Goal: Task Accomplishment & Management: Use online tool/utility

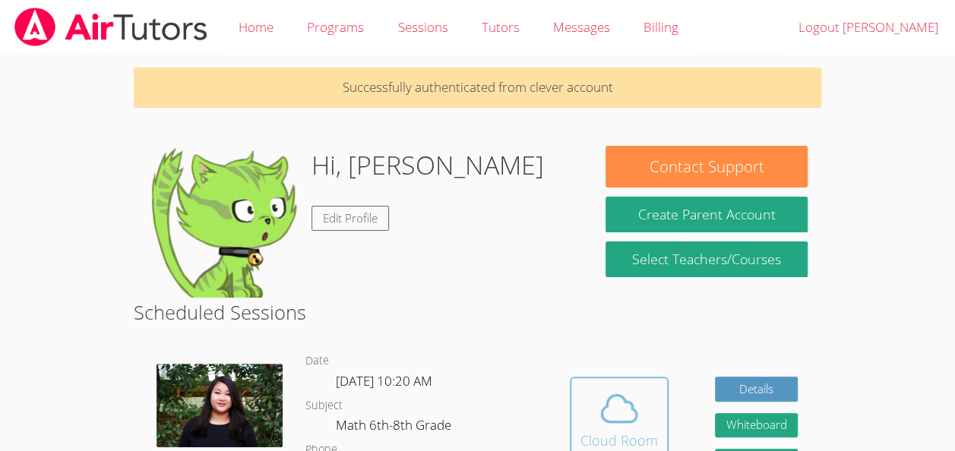
click at [590, 410] on span at bounding box center [620, 409] width 78 height 43
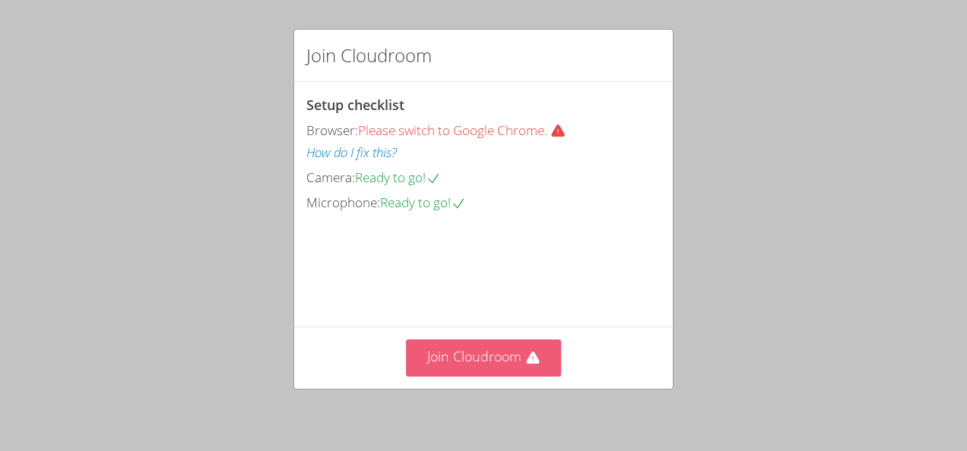
click at [465, 367] on button "Join Cloudroom" at bounding box center [484, 358] width 156 height 37
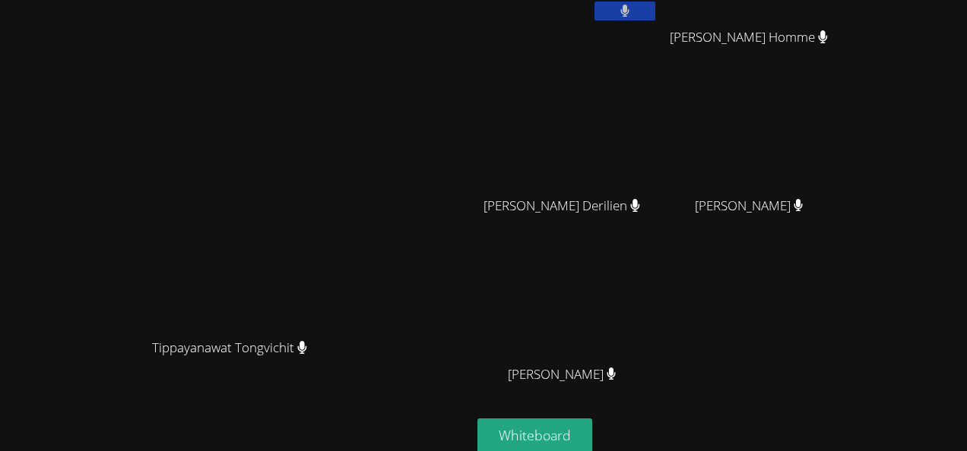
scroll to position [187, 0]
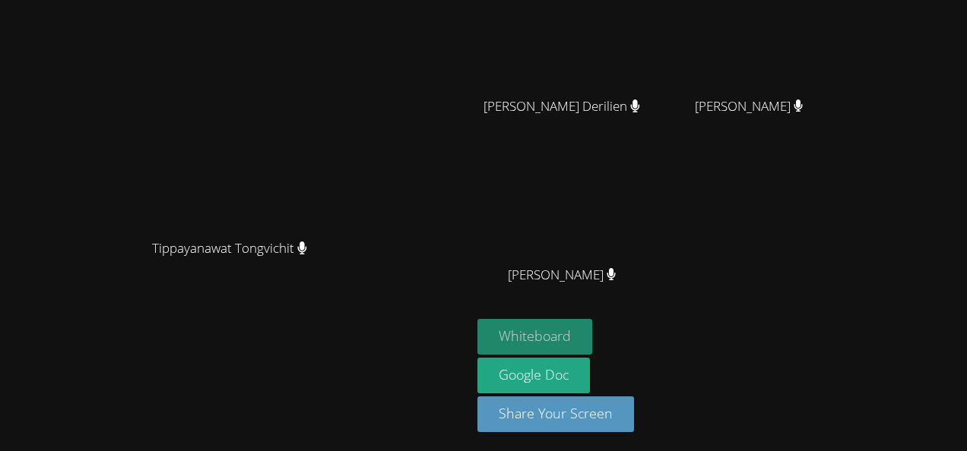
click at [592, 347] on button "Whiteboard" at bounding box center [534, 337] width 115 height 36
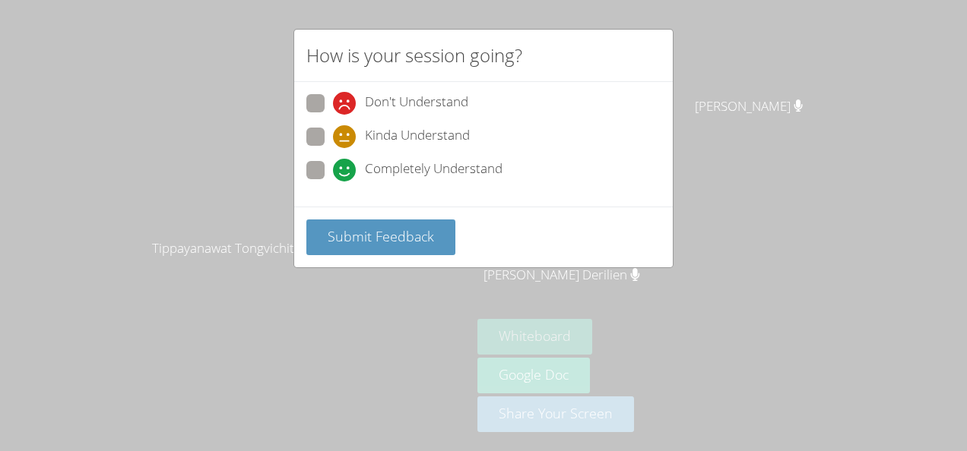
scroll to position [103, 0]
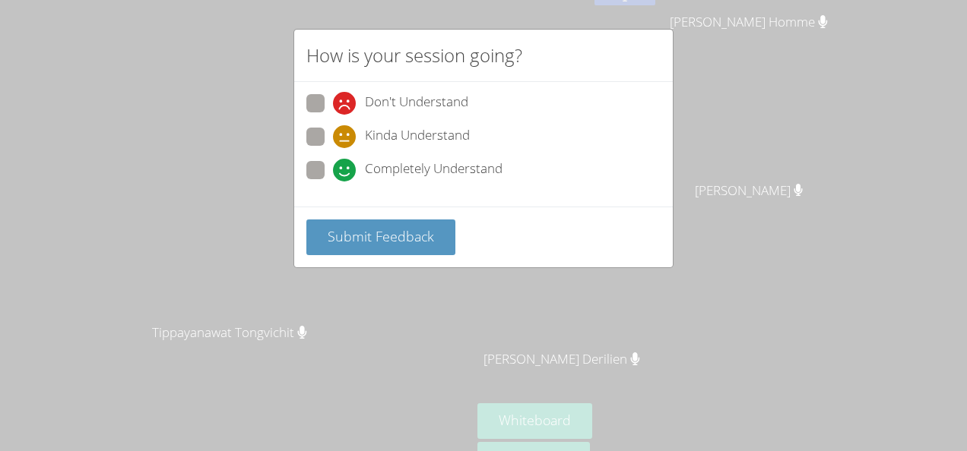
click at [258, 236] on div "How is your session going? Don't Understand Kinda Understand Completely Underst…" at bounding box center [483, 225] width 967 height 451
click at [313, 242] on button "Submit Feedback" at bounding box center [380, 238] width 149 height 36
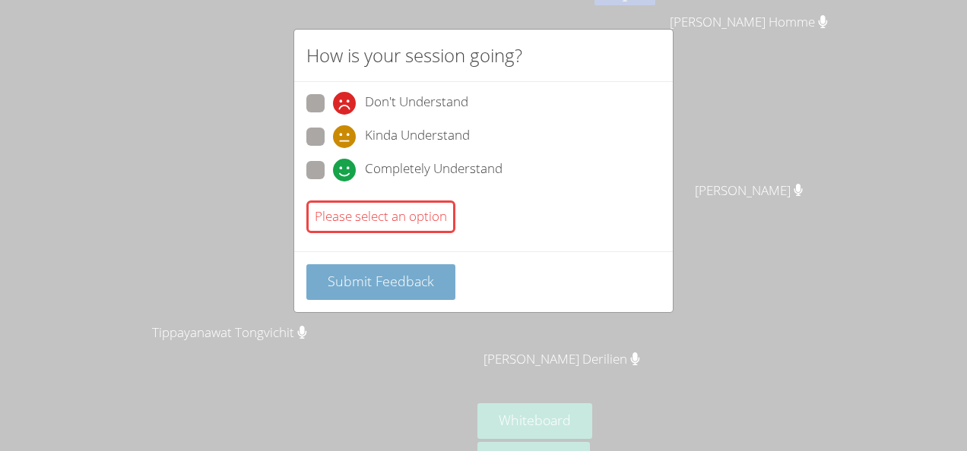
click at [312, 275] on button "Submit Feedback" at bounding box center [380, 282] width 149 height 36
click at [333, 182] on span at bounding box center [333, 182] width 0 height 0
click at [333, 174] on input "Completely Understand" at bounding box center [339, 167] width 13 height 13
radio input "true"
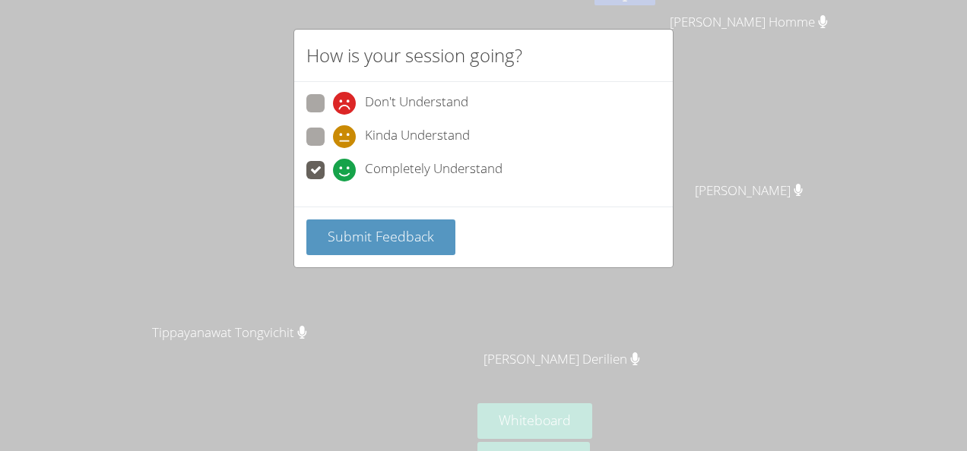
click at [340, 255] on div "Submit Feedback" at bounding box center [483, 237] width 378 height 61
click at [340, 237] on span "Submit Feedback" at bounding box center [381, 236] width 106 height 18
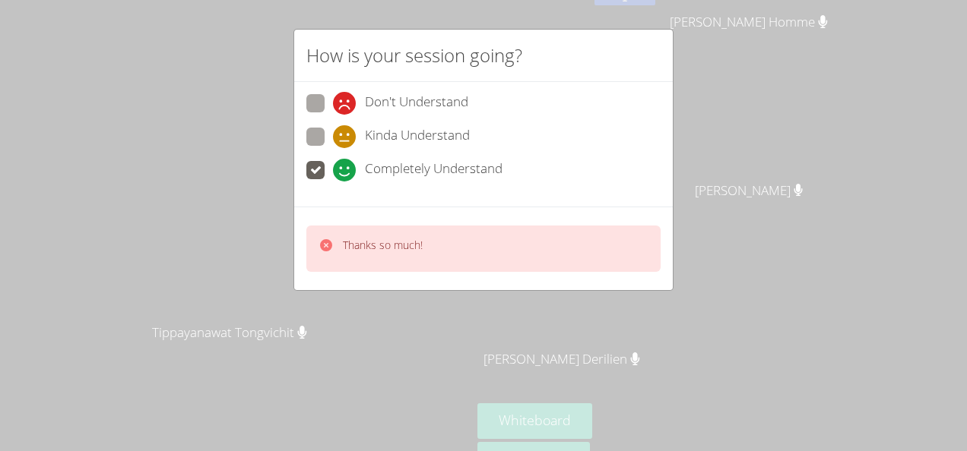
click at [302, 286] on div "Thanks so much!" at bounding box center [483, 249] width 378 height 84
click at [320, 52] on h2 "How is your session going?" at bounding box center [414, 55] width 216 height 27
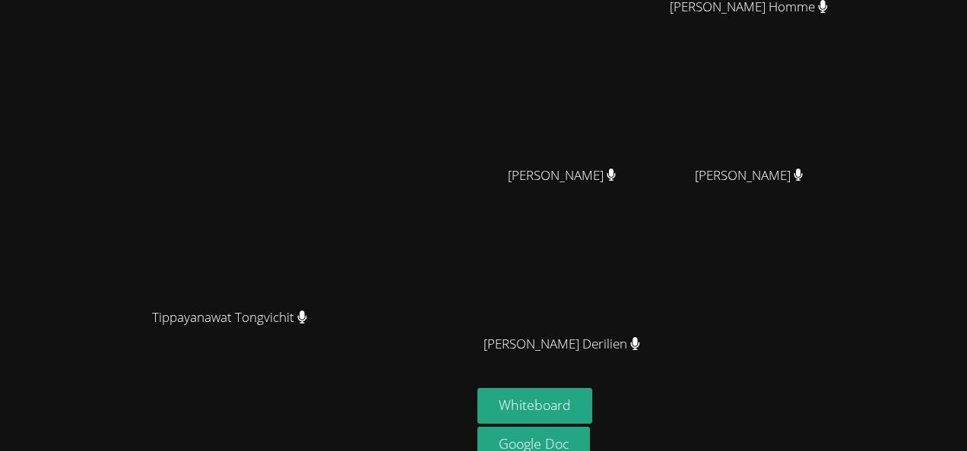
scroll to position [123, 0]
